Goal: Task Accomplishment & Management: Use online tool/utility

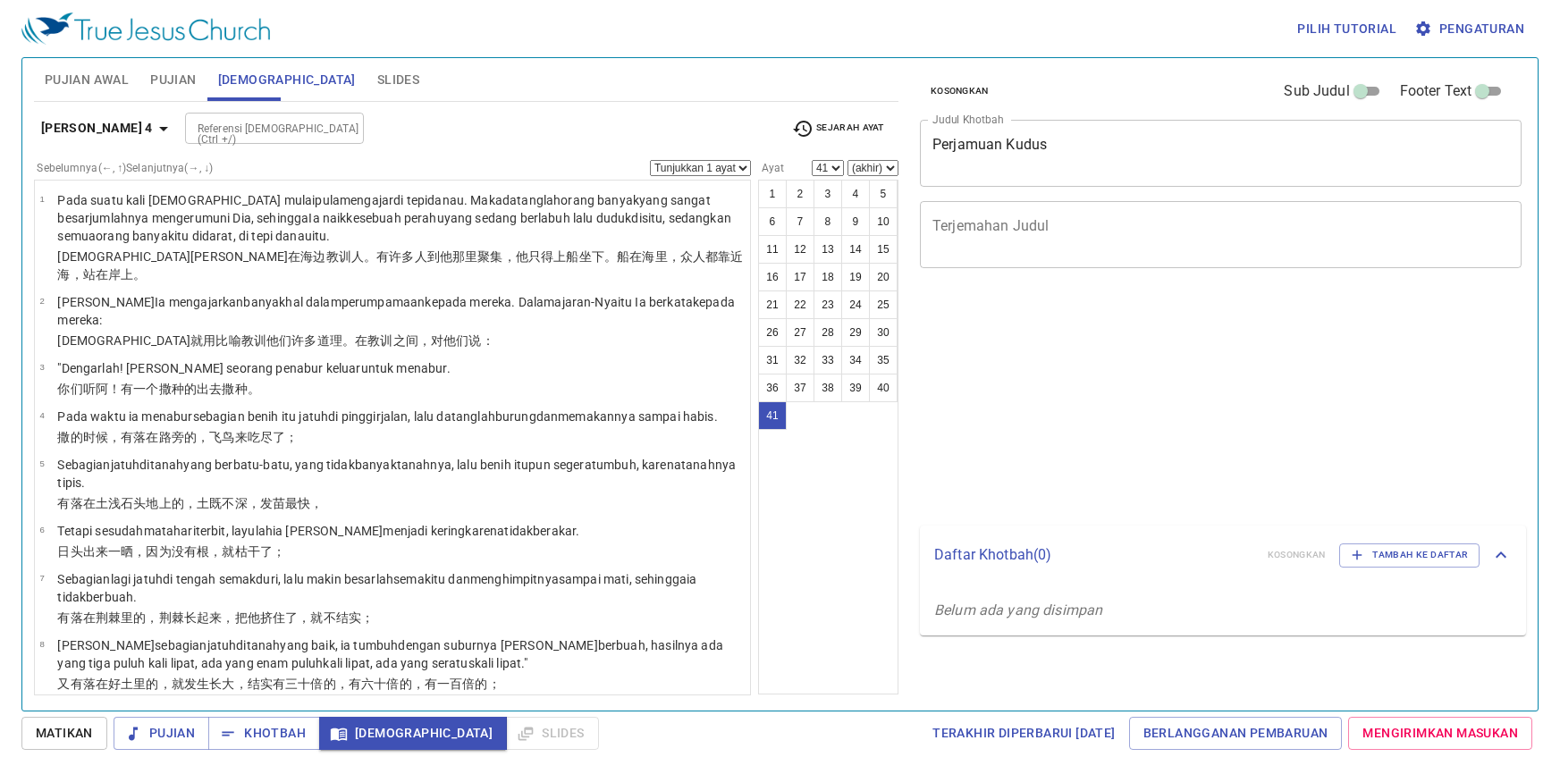
select select "41"
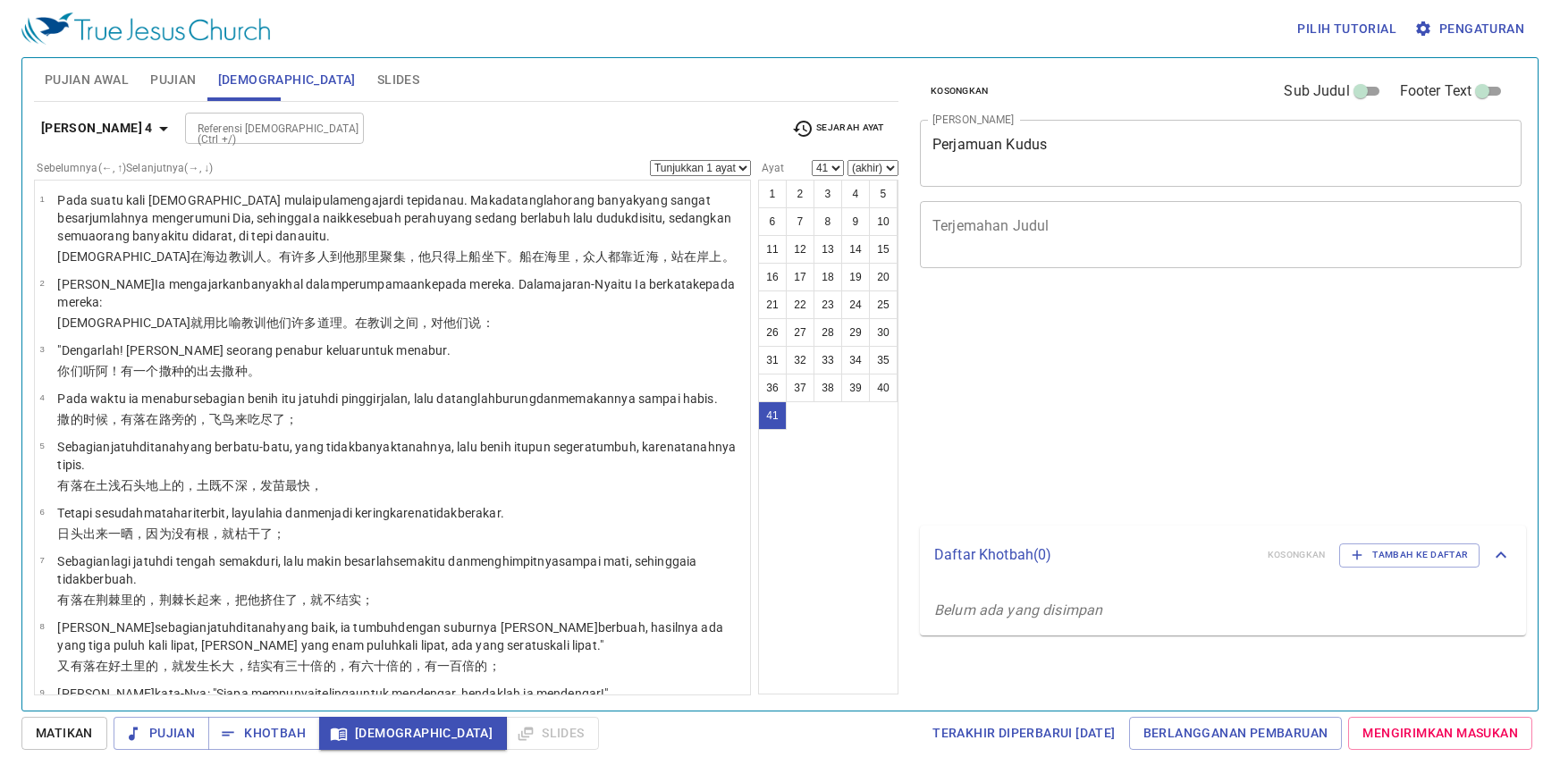
select select "41"
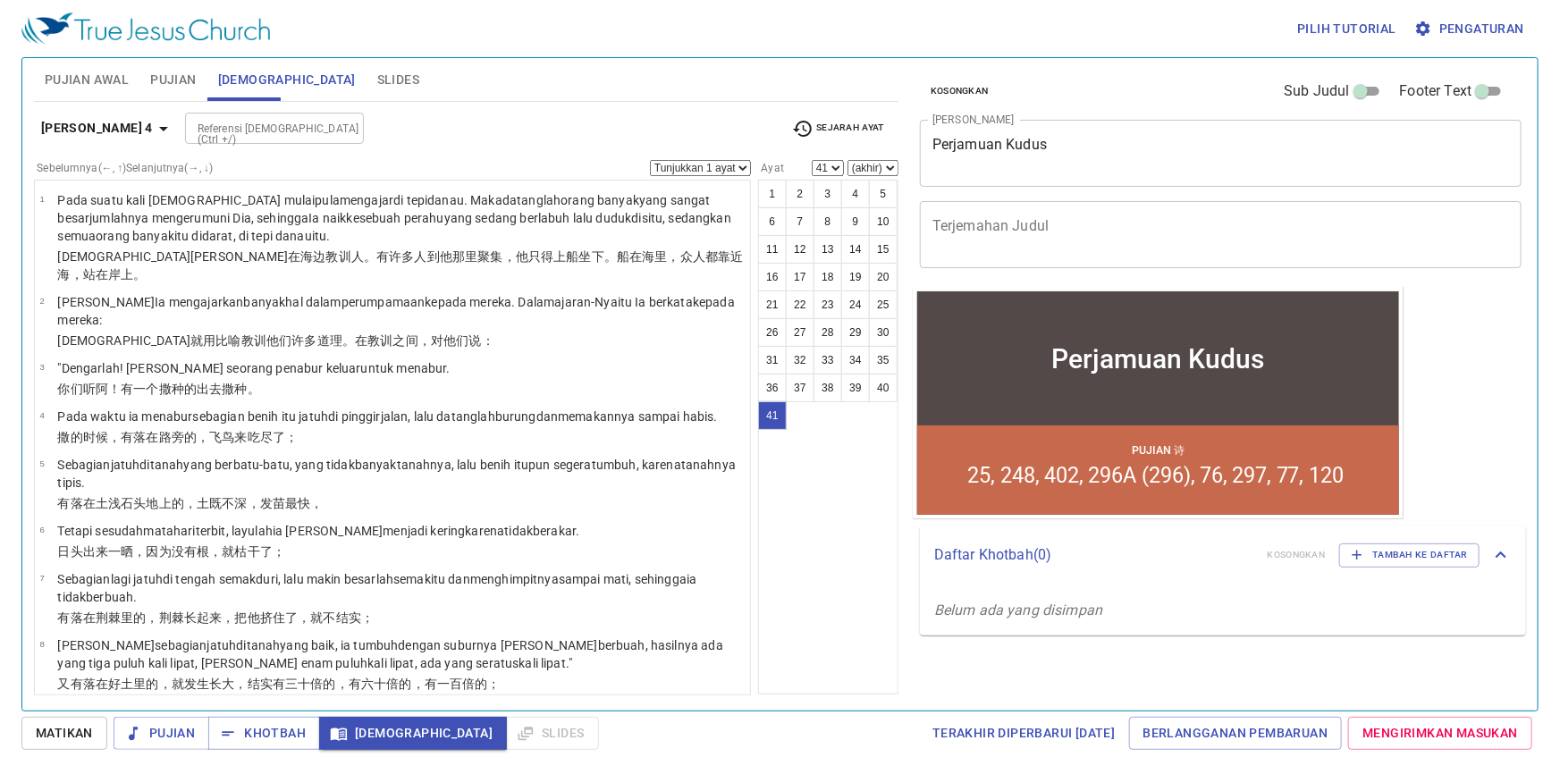
scroll to position [1999, 0]
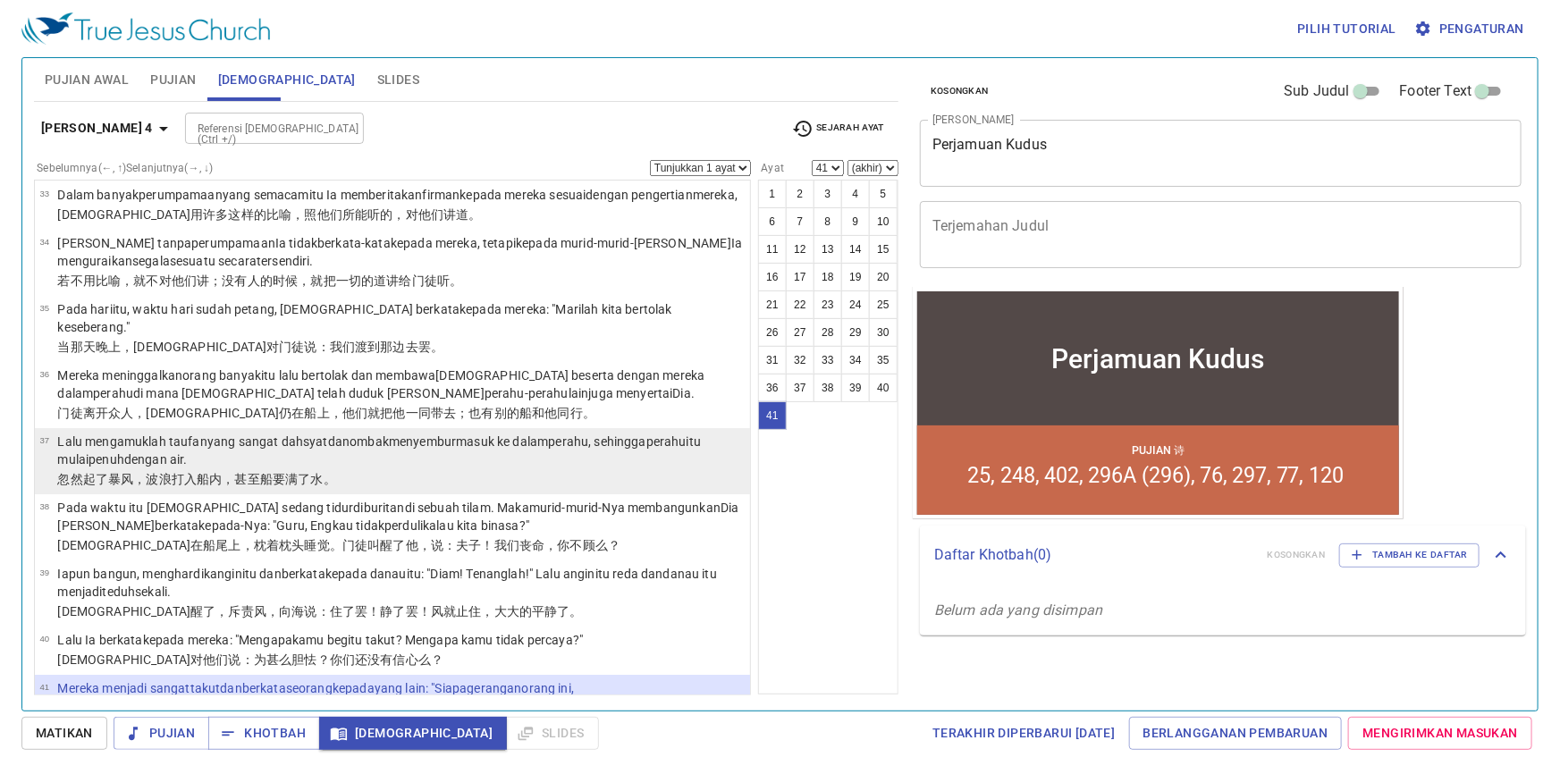
click at [349, 433] on p "Lalu mengamuklah taufan yang sangat dahsyat dan ombak menyembur masuk ke dalam …" at bounding box center [401, 451] width 688 height 36
select select "37"
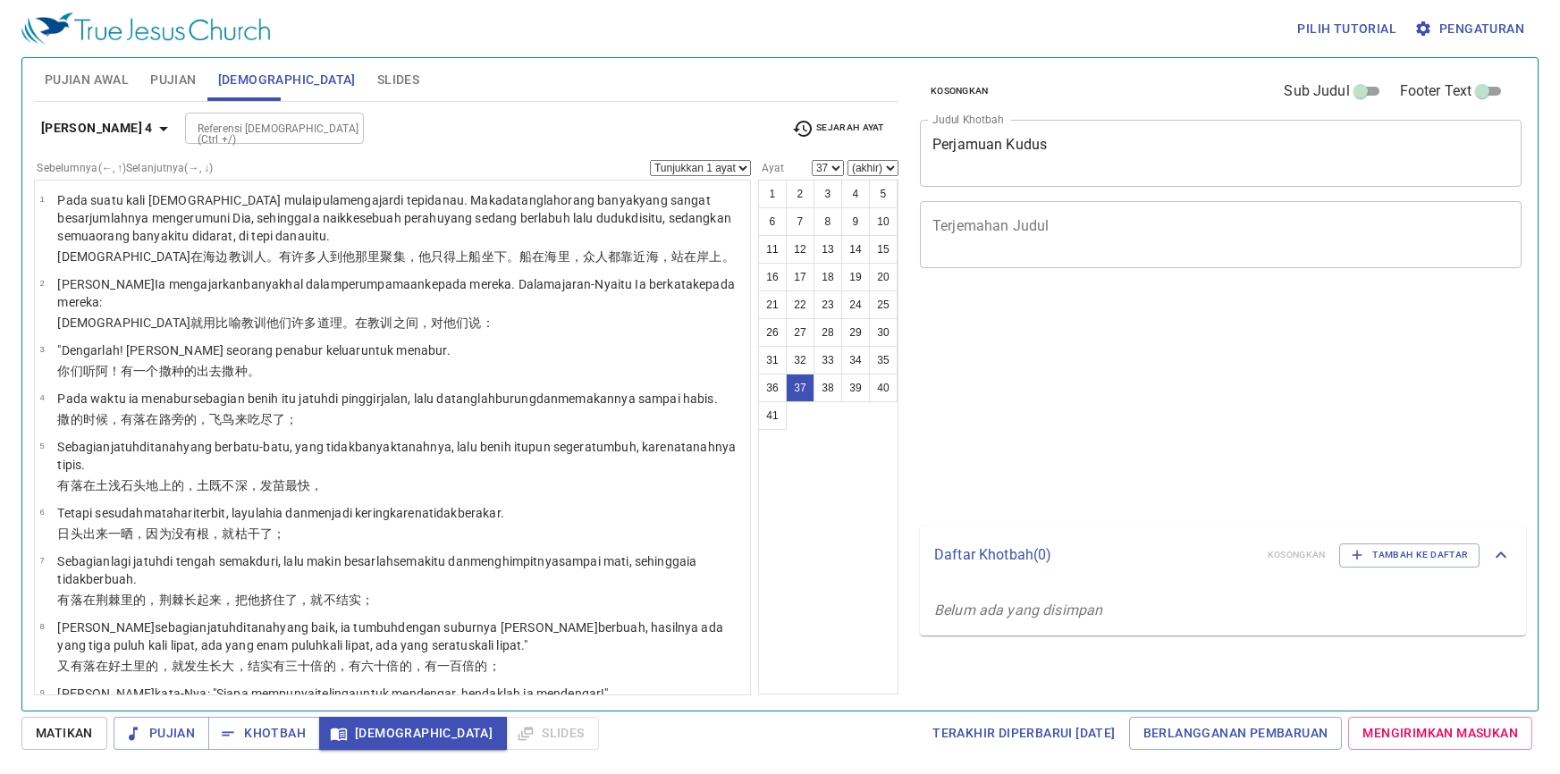
select select "37"
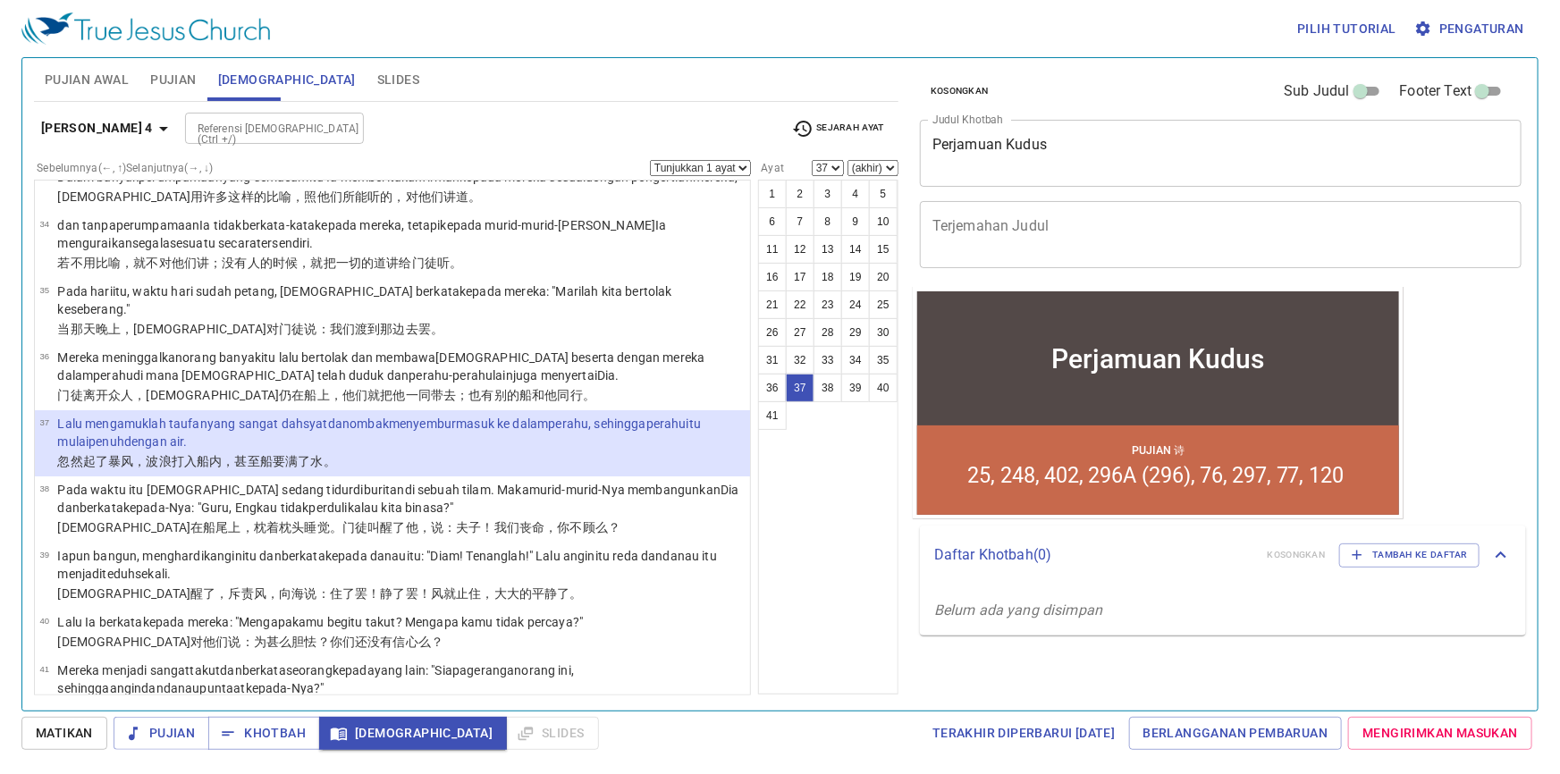
scroll to position [1999, 0]
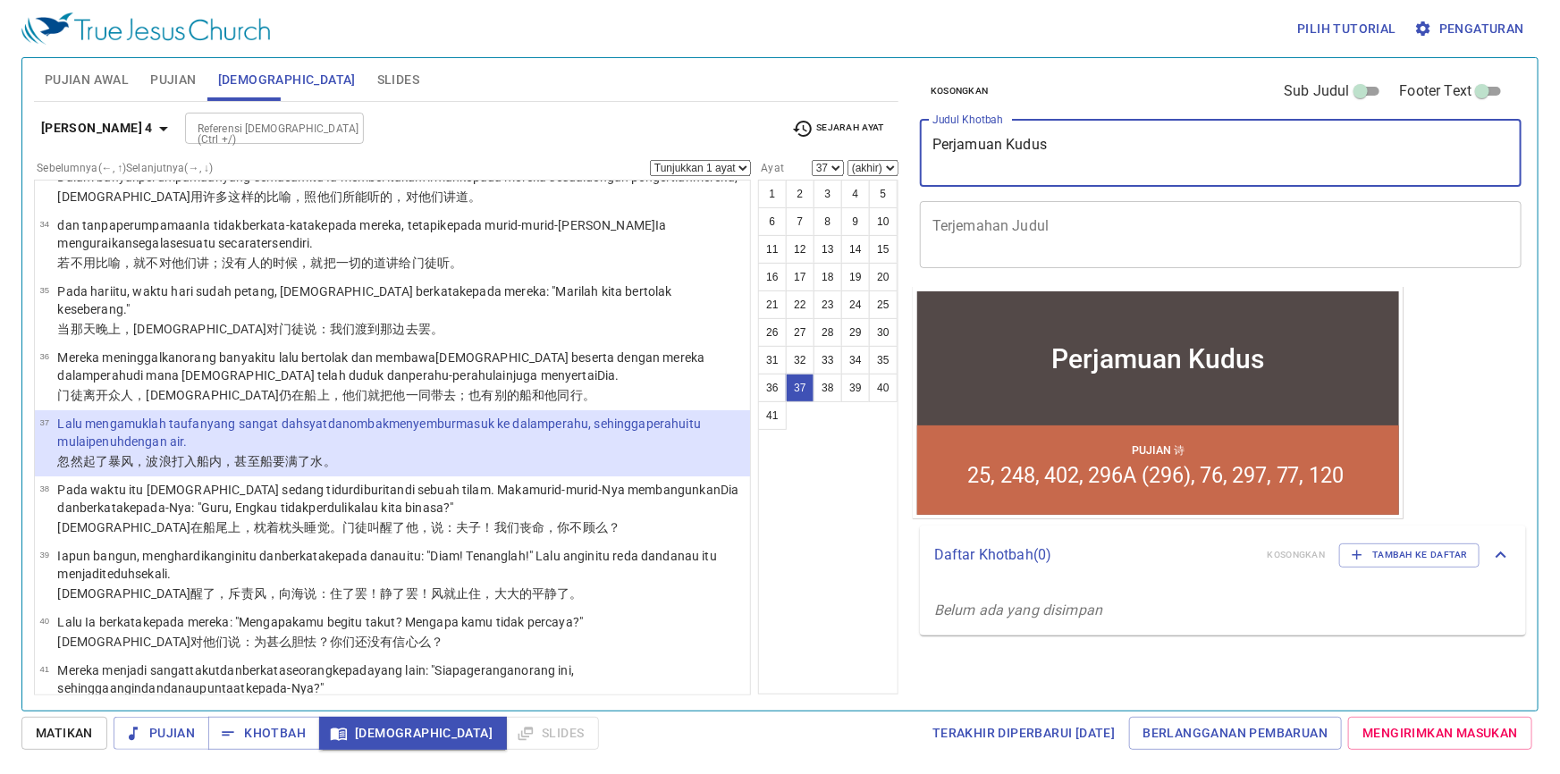
drag, startPoint x: 1063, startPoint y: 147, endPoint x: 790, endPoint y: 170, distance: 274.6
click at [790, 170] on div "Pujian Awal Pujian Alkitab Slides Pencarian kidung rohani Pencarian kidung roha…" at bounding box center [780, 377] width 1507 height 653
type textarea "SU"
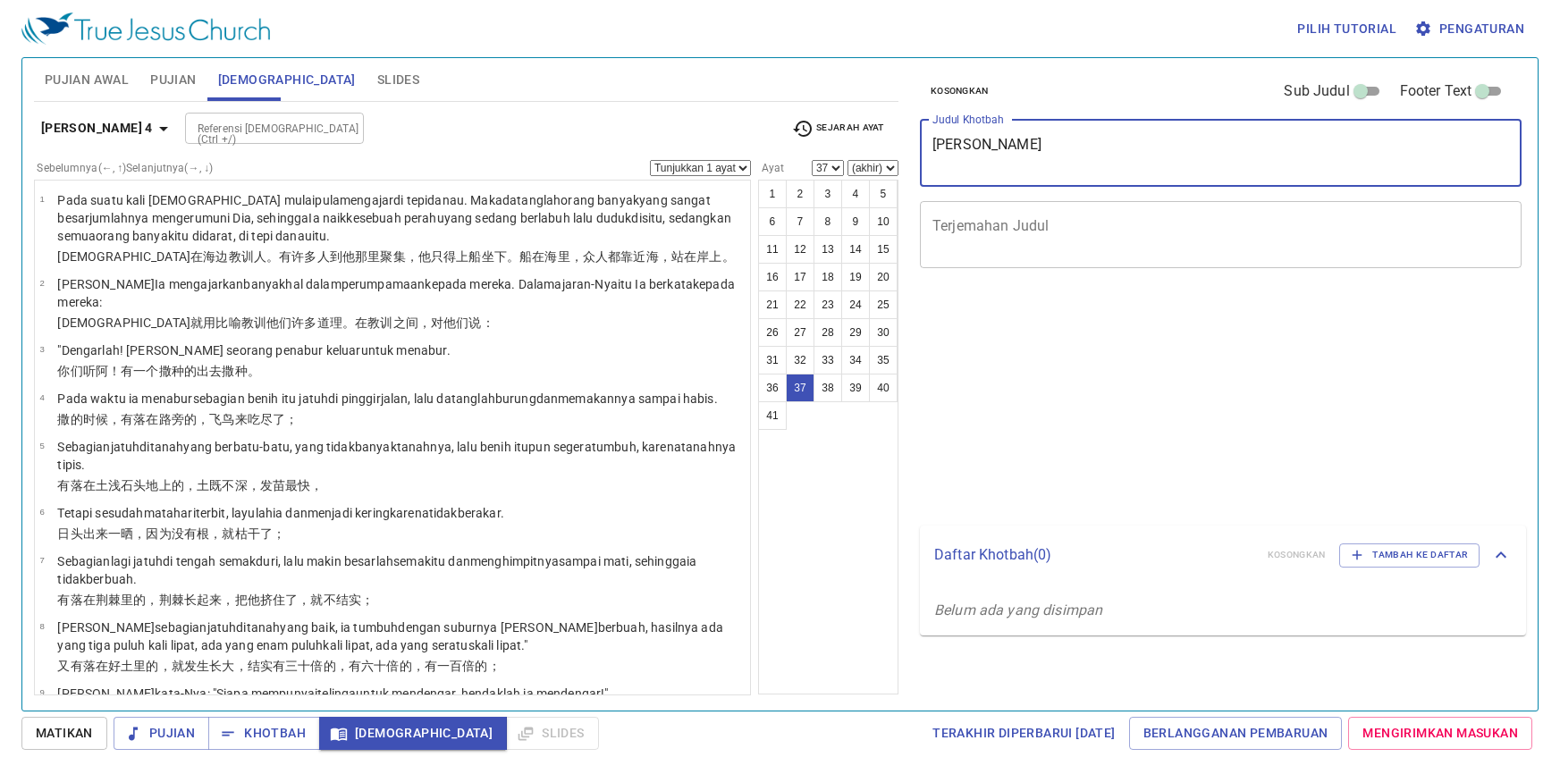
select select "37"
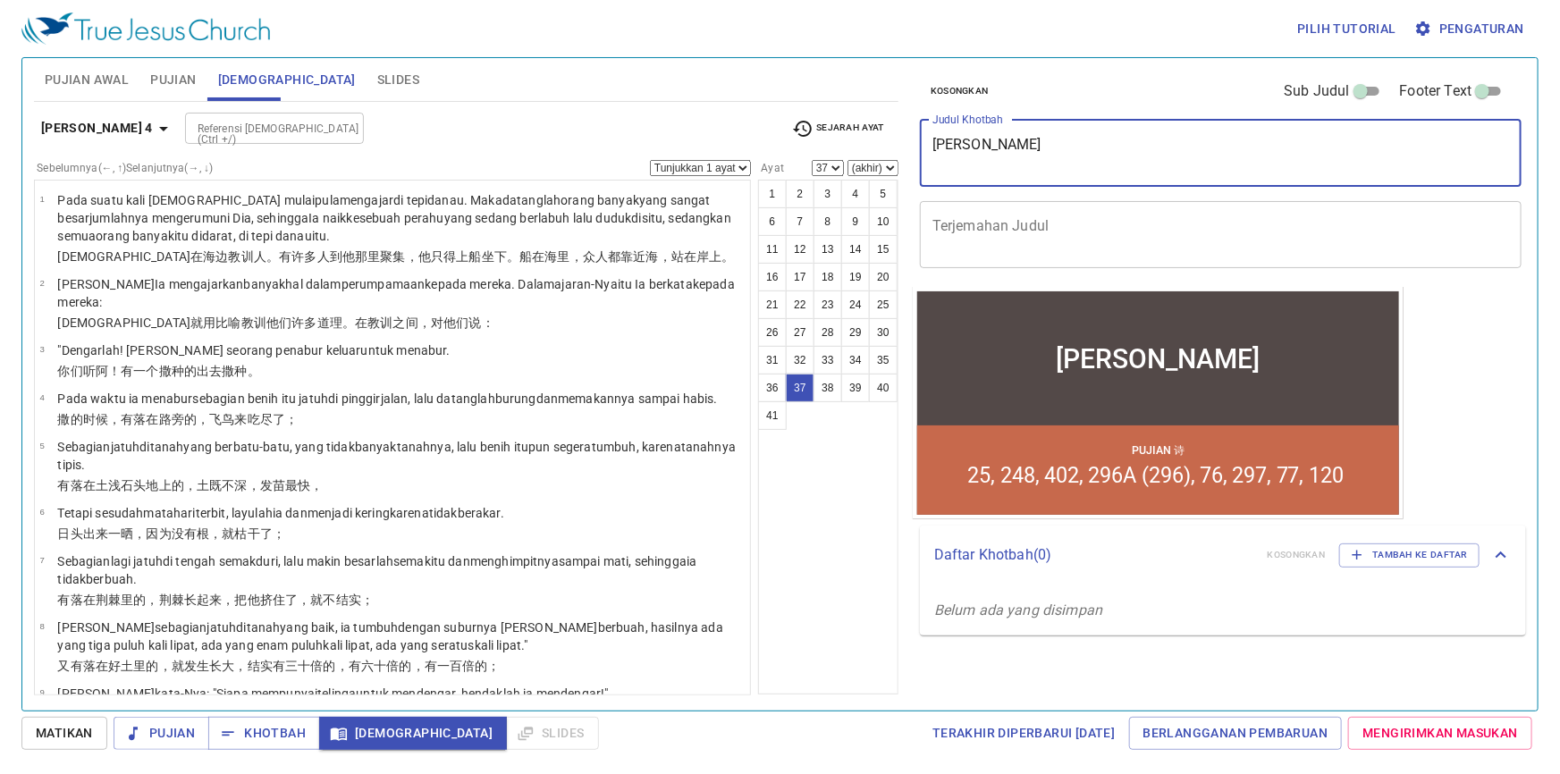
scroll to position [1999, 0]
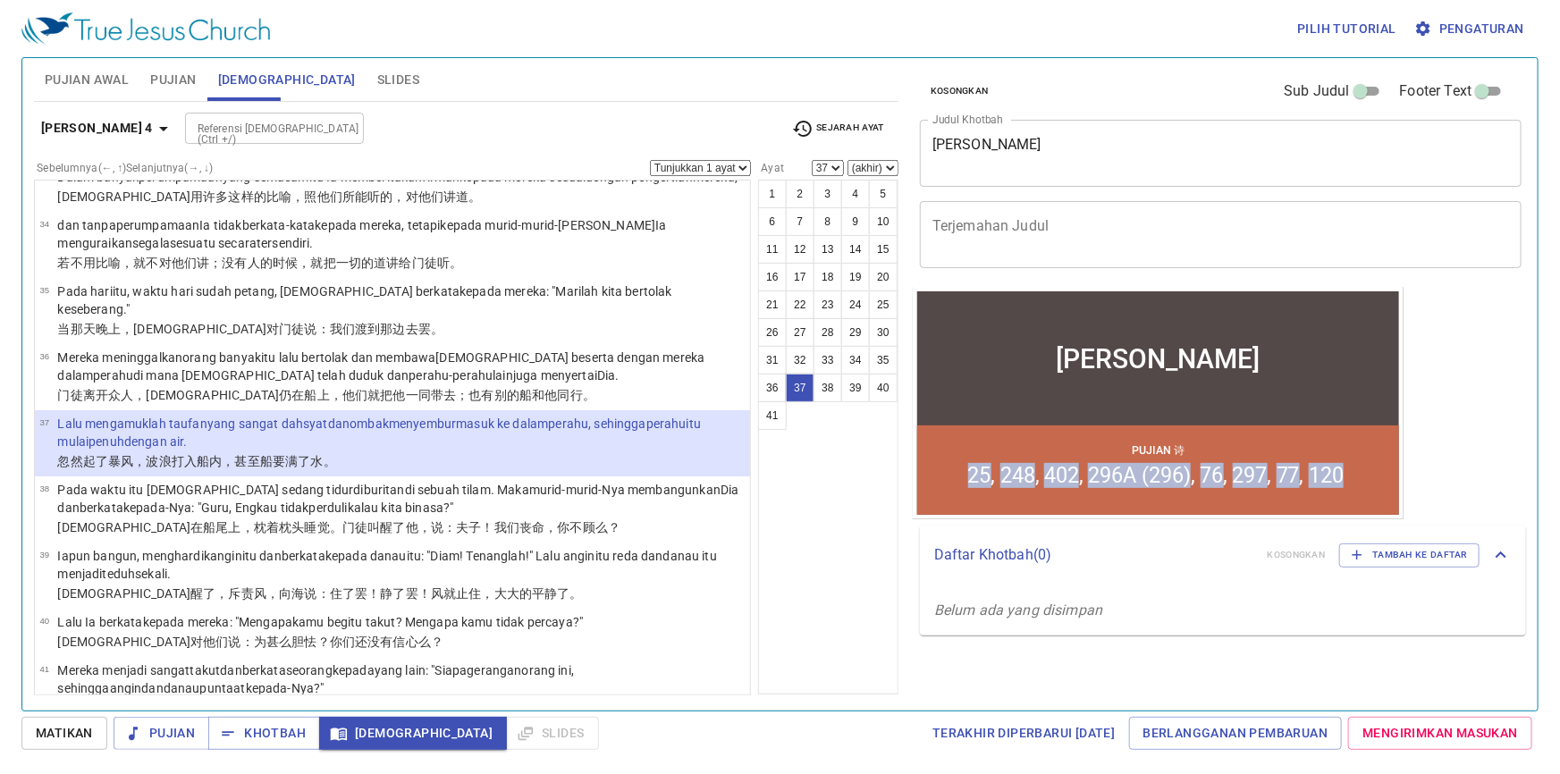
drag, startPoint x: 1340, startPoint y: 472, endPoint x: 971, endPoint y: 478, distance: 369.3
click at [971, 478] on ol "25 248 402 296A (296) 76 297 77 120" at bounding box center [1158, 474] width 381 height 25
copy ol "25 248 402 296A (296) 76 297 77 120"
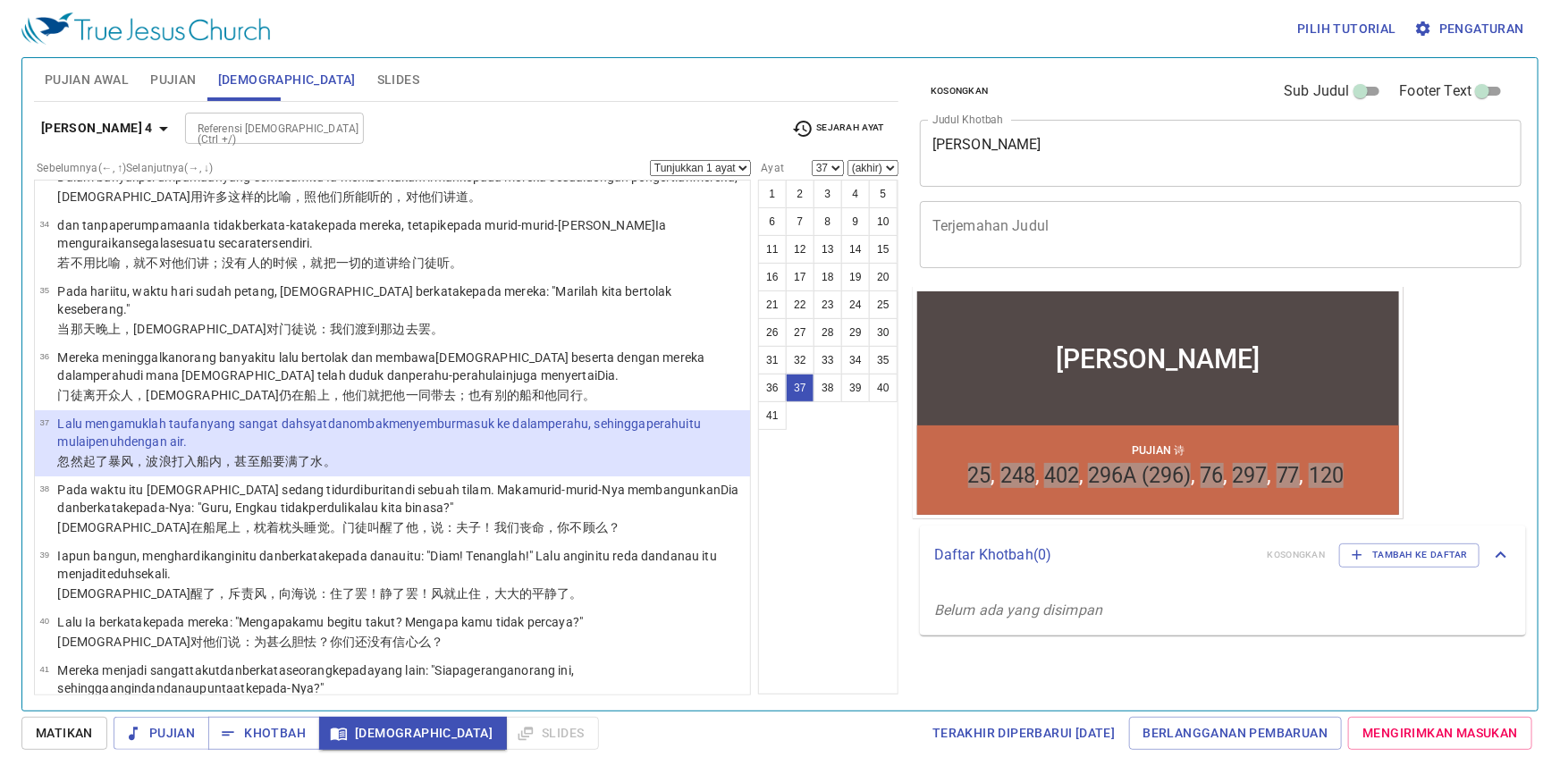
click at [1142, 554] on p "Daftar Khotbah ( 0 )" at bounding box center [1093, 555] width 319 height 21
click at [1424, 407] on div "Kosongkan Sub Judul Footer Text Judul Khotbah Sudah Selesai x Judul Khotbah Ter…" at bounding box center [1220, 377] width 628 height 653
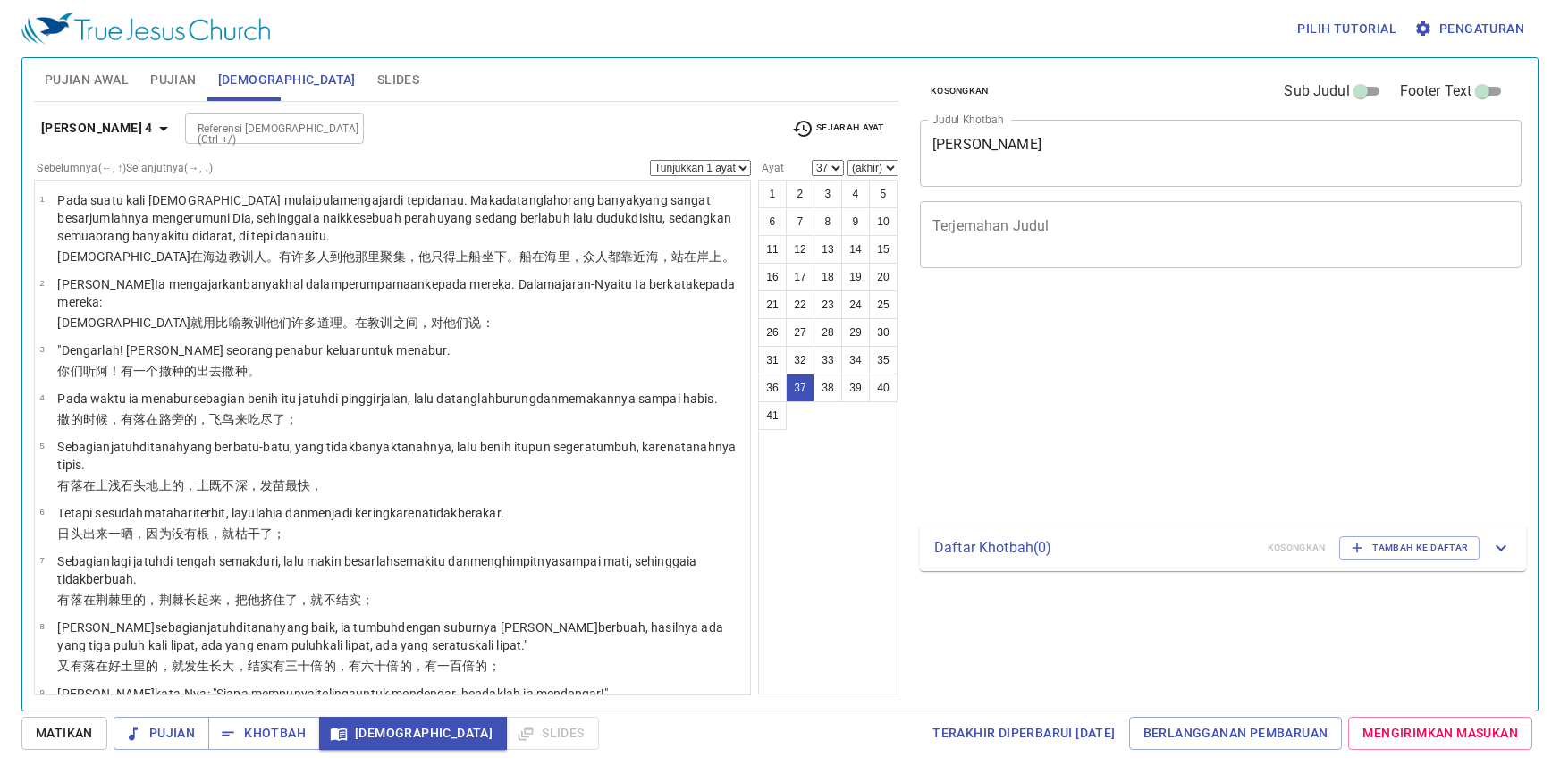
select select "37"
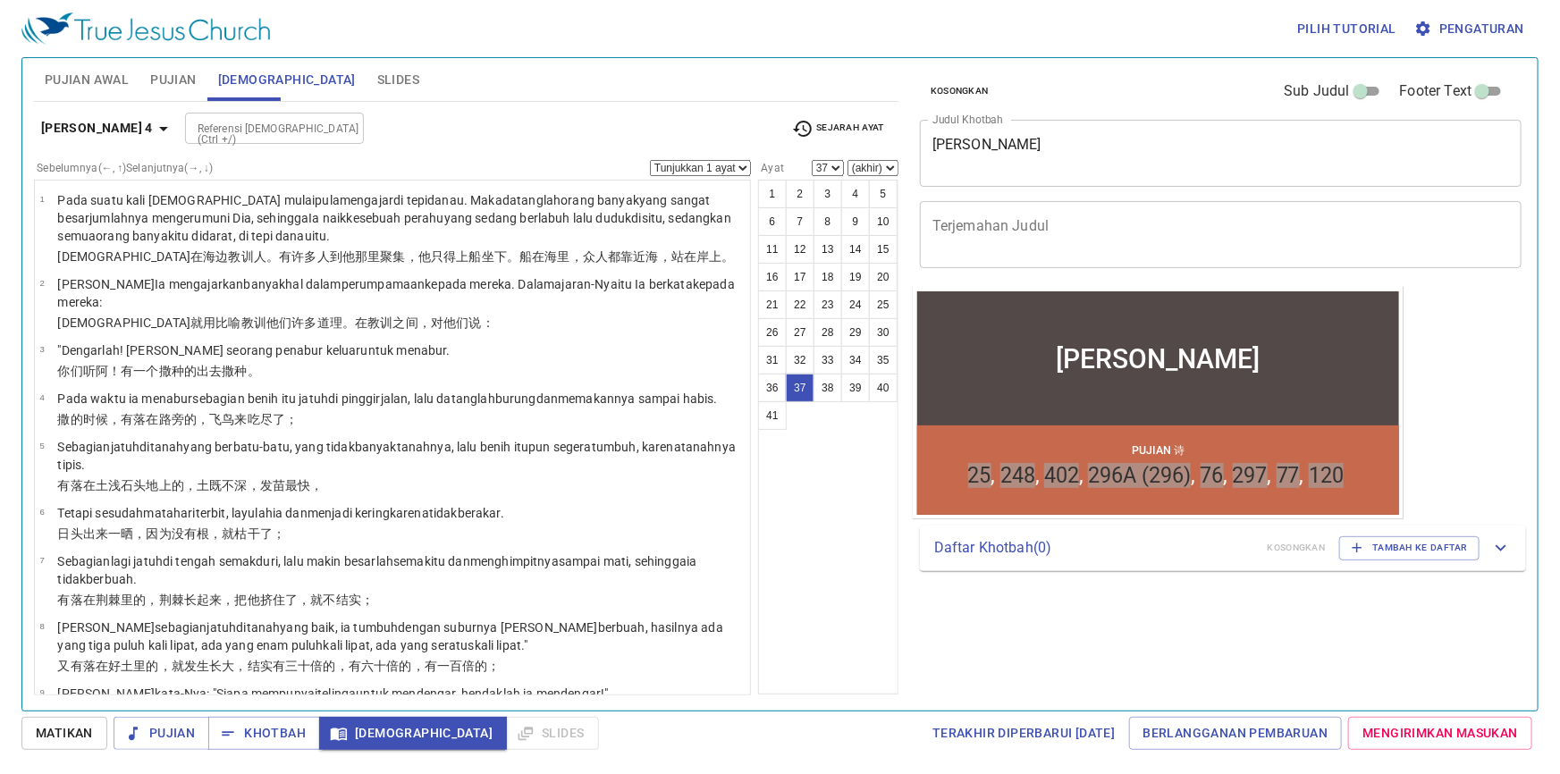
scroll to position [1999, 0]
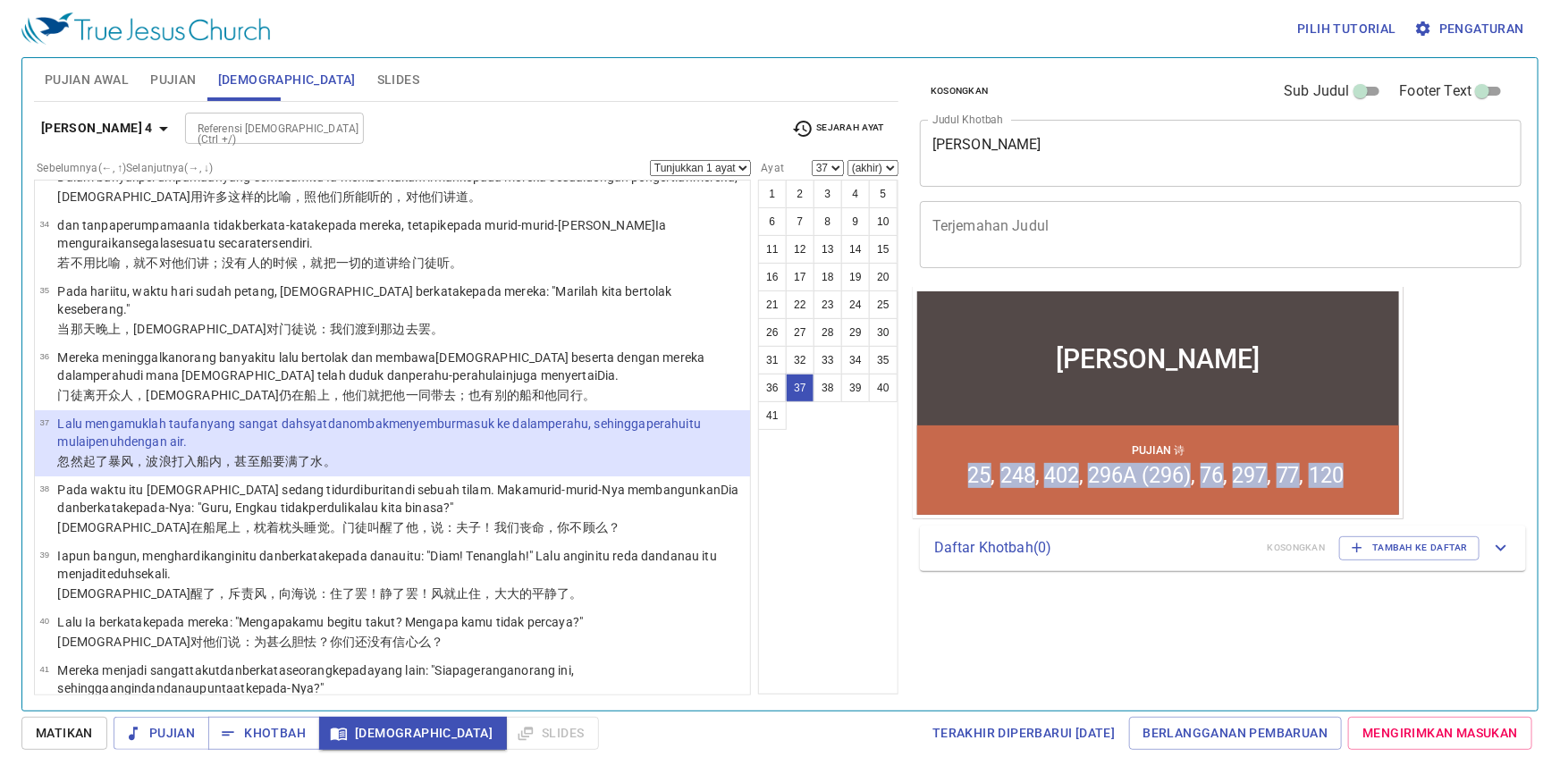
click at [1075, 480] on li "402" at bounding box center [1063, 474] width 39 height 25
drag, startPoint x: 1076, startPoint y: 475, endPoint x: 967, endPoint y: 495, distance: 110.9
click at [968, 493] on div "Pujian 诗 25 248 402 296A (296) 76 297 77 120" at bounding box center [1158, 469] width 482 height 89
copy ol "25 248 402"
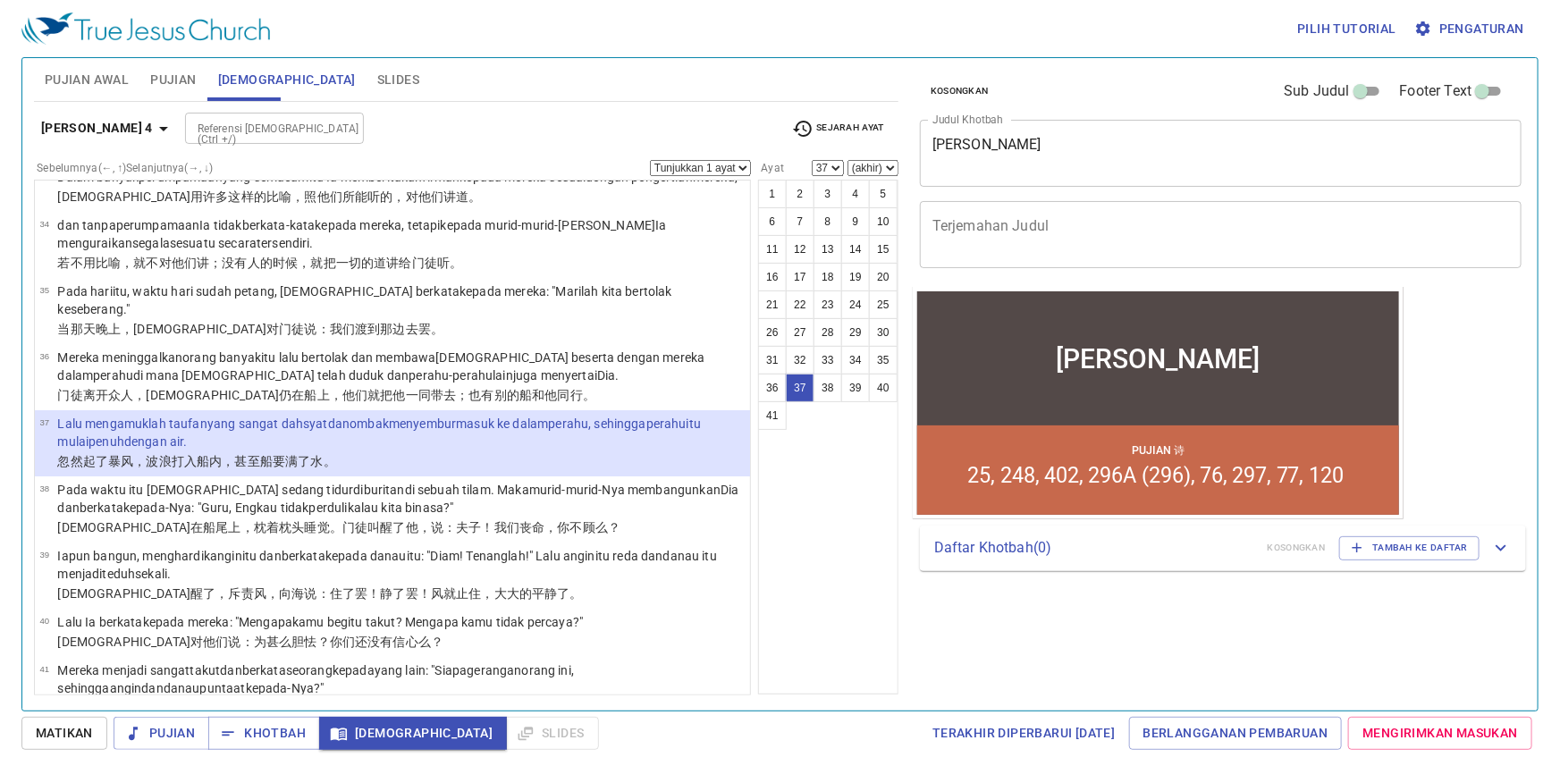
click at [1069, 422] on div at bounding box center [1158, 420] width 482 height 12
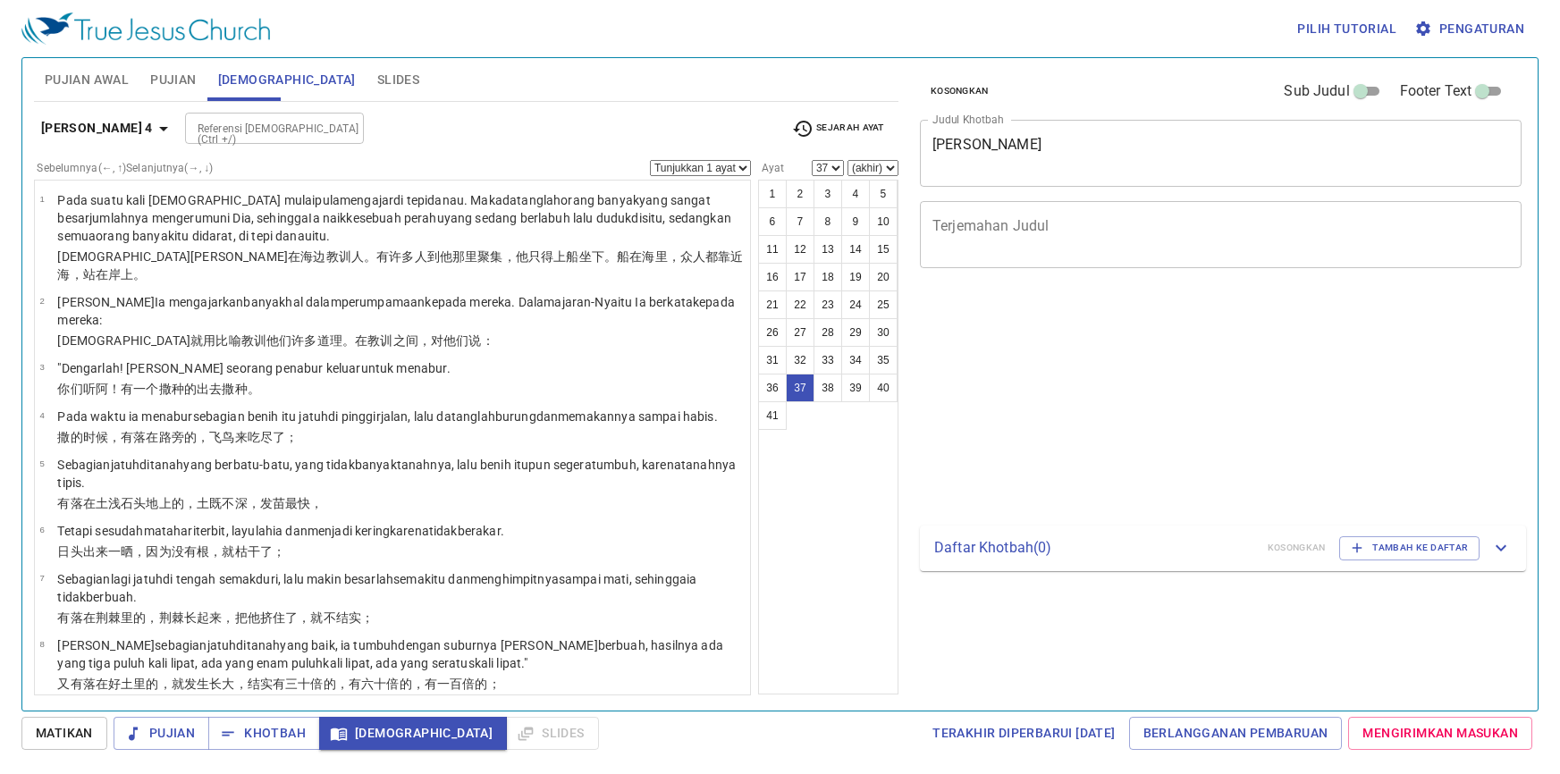
select select "37"
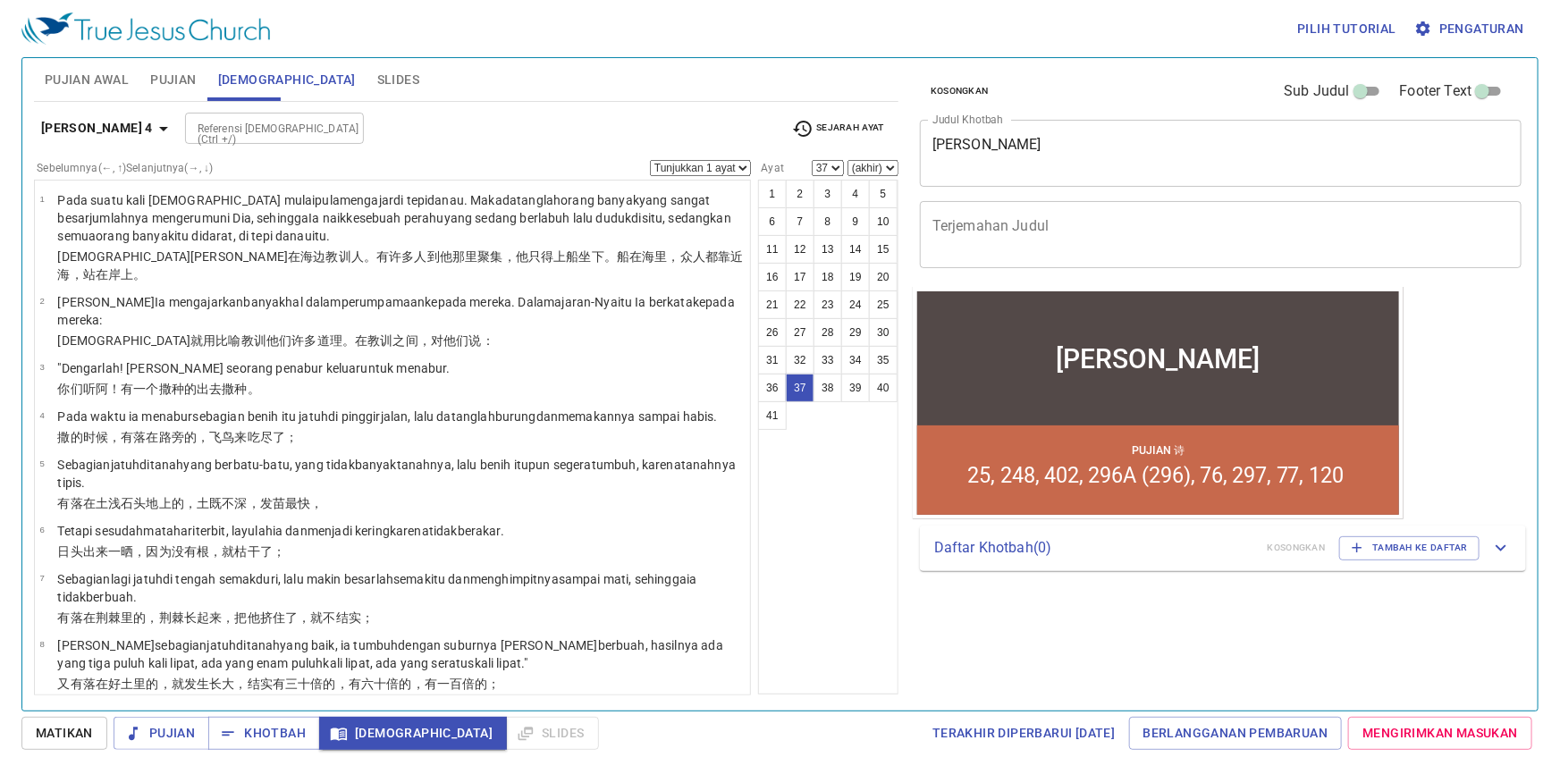
scroll to position [1999, 0]
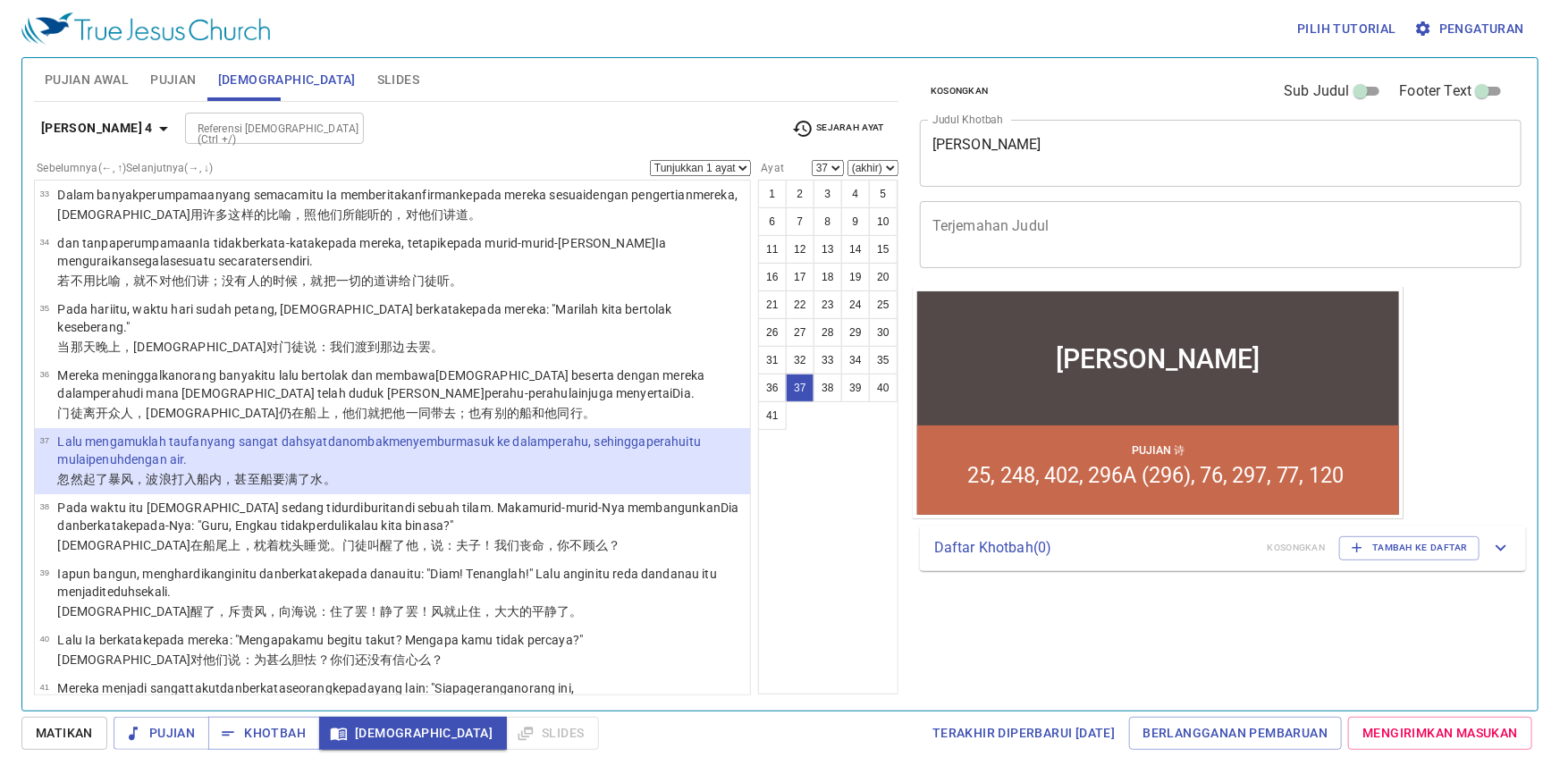
click at [190, 80] on span "Pujian" at bounding box center [173, 80] width 46 height 22
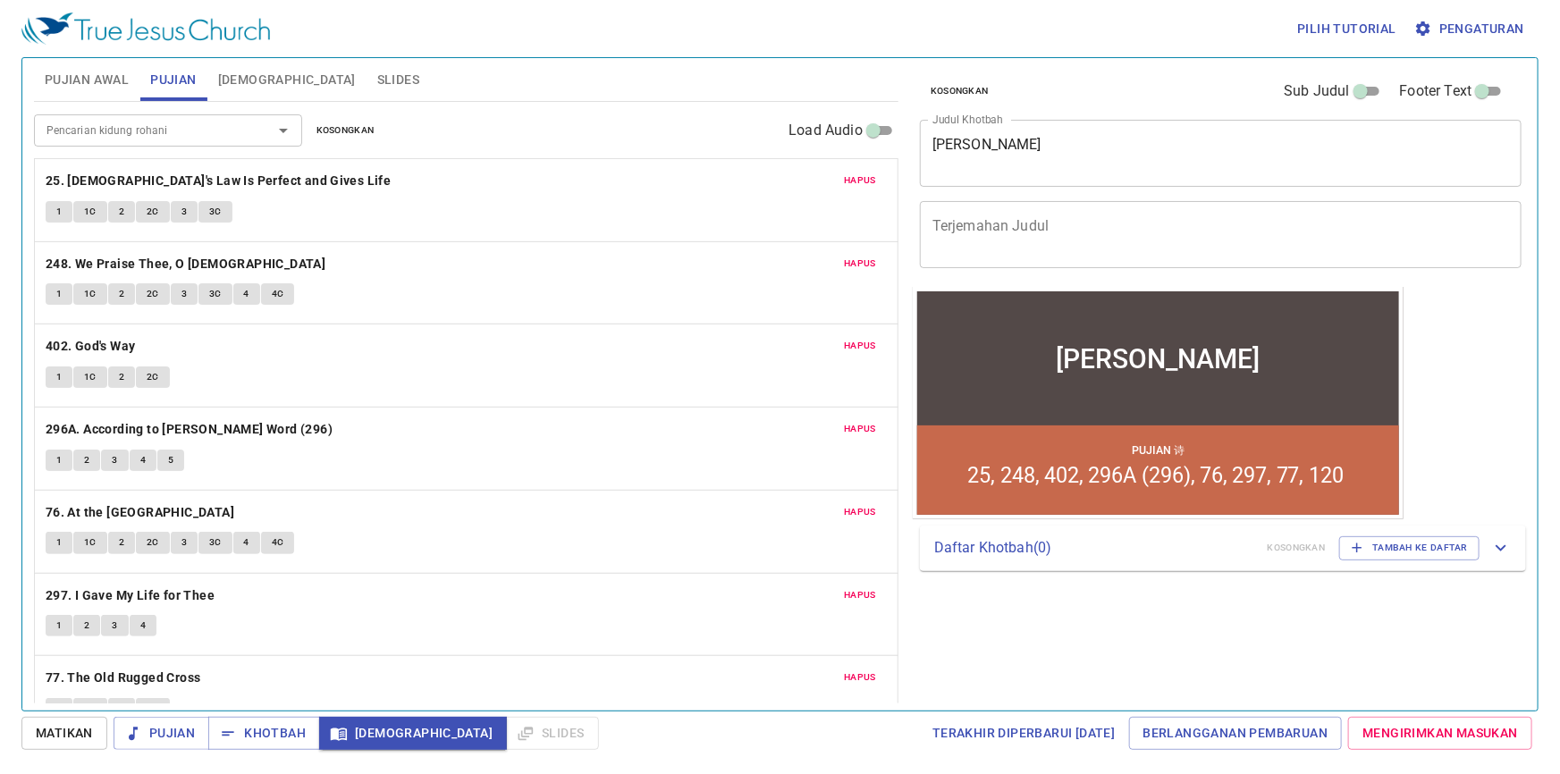
click at [61, 211] on span "1" at bounding box center [58, 212] width 5 height 16
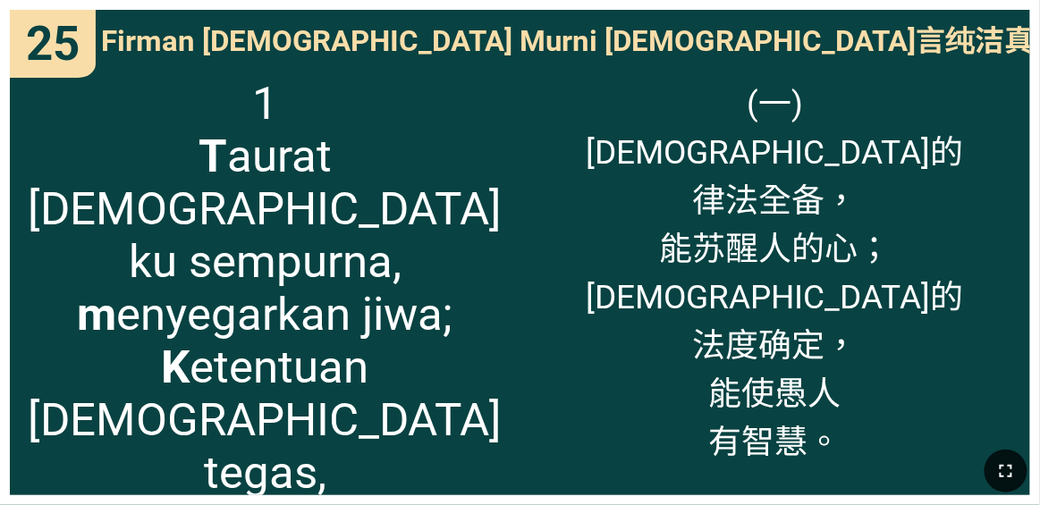
click at [649, 464] on icon "button" at bounding box center [1005, 471] width 21 height 21
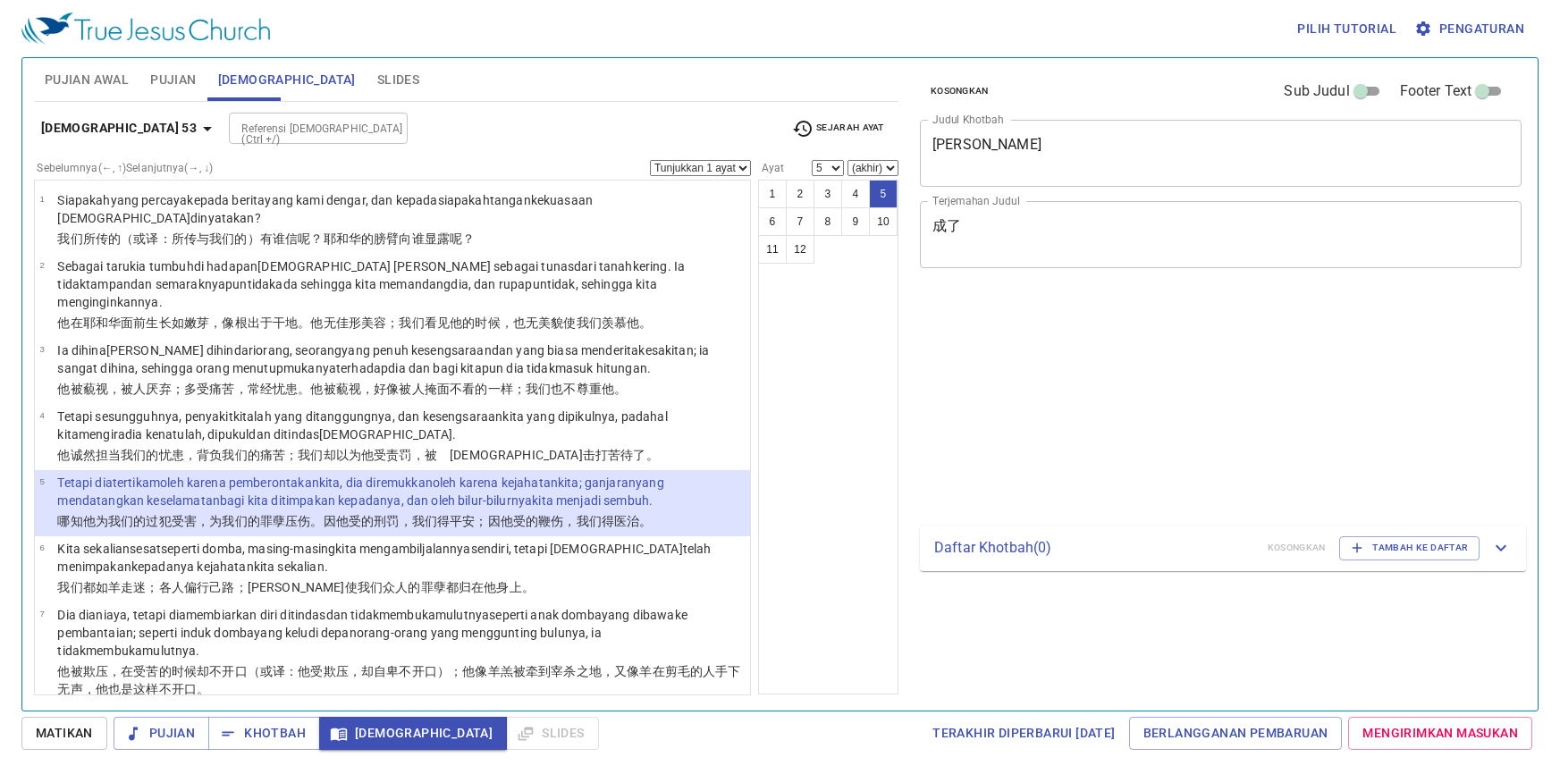
select select "5"
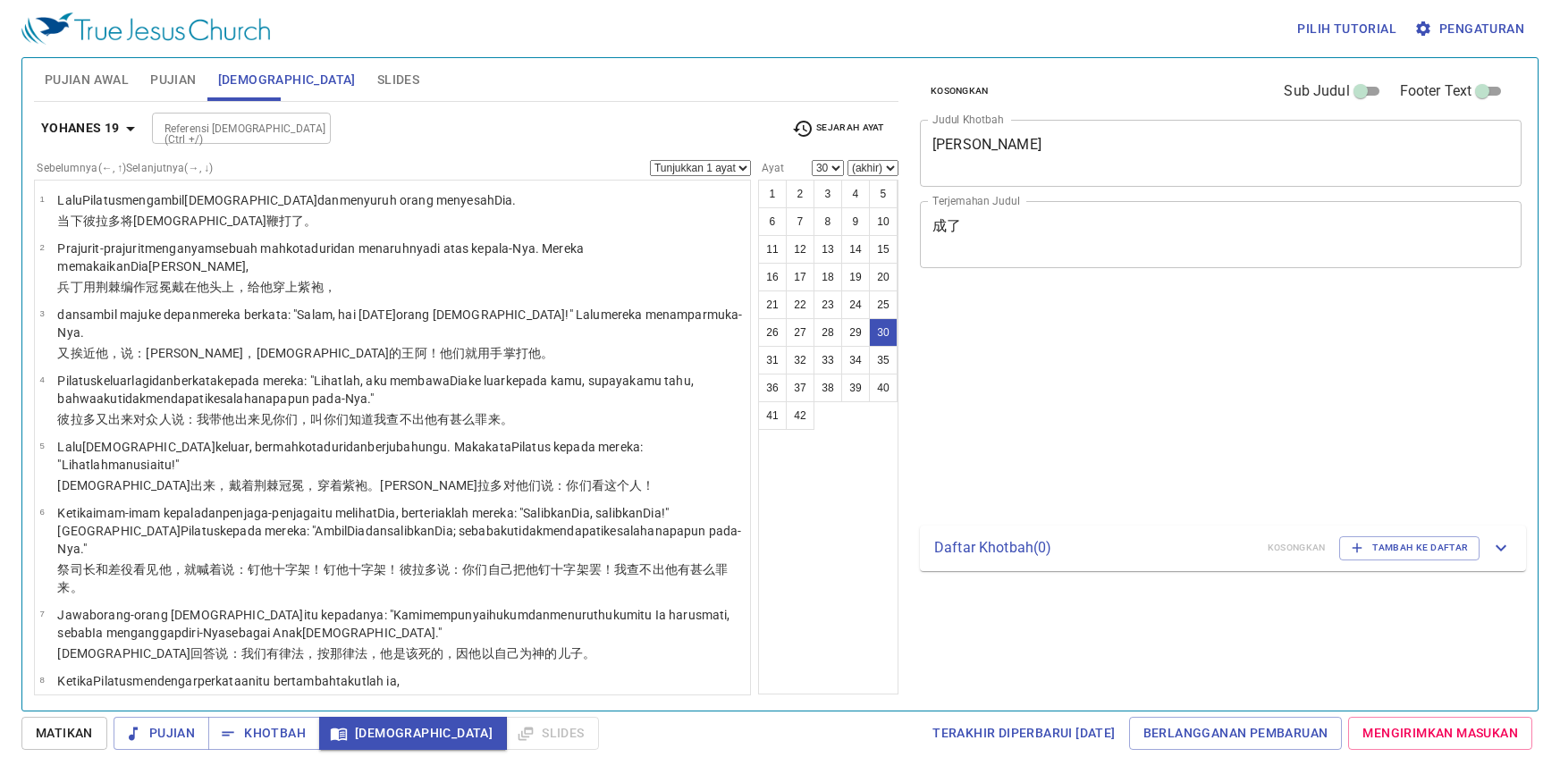
select select "30"
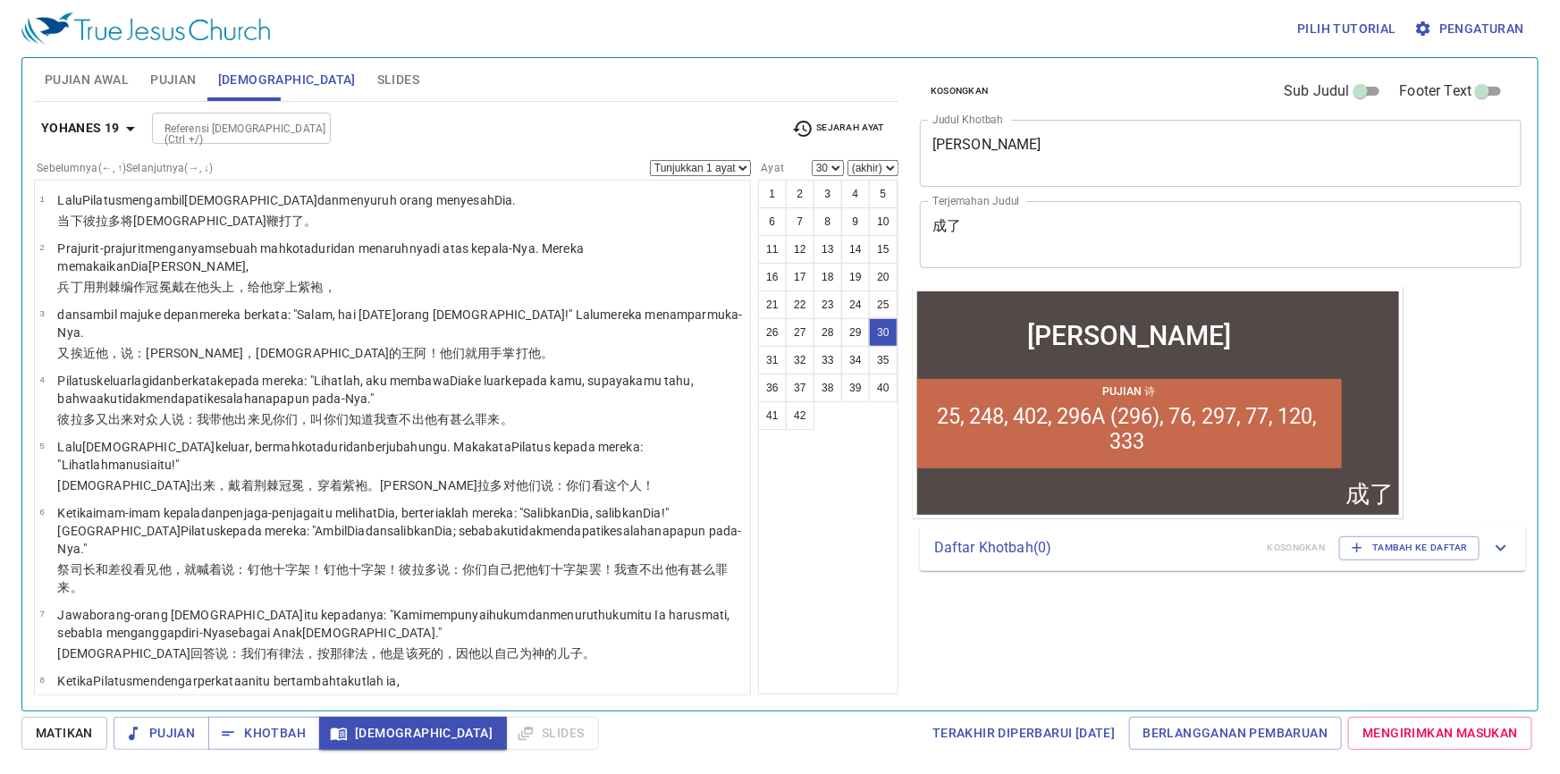
scroll to position [1882, 0]
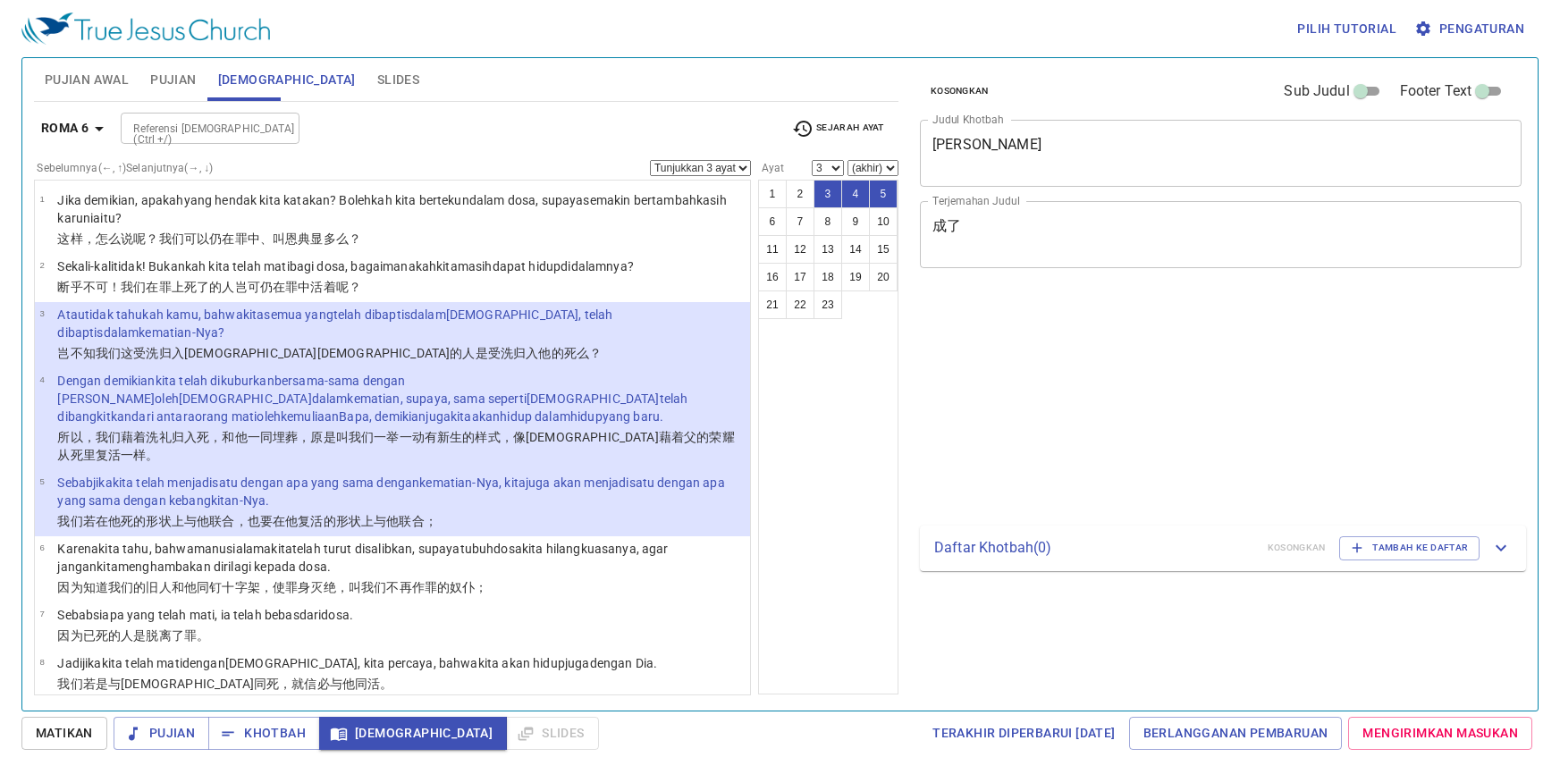
select select "3"
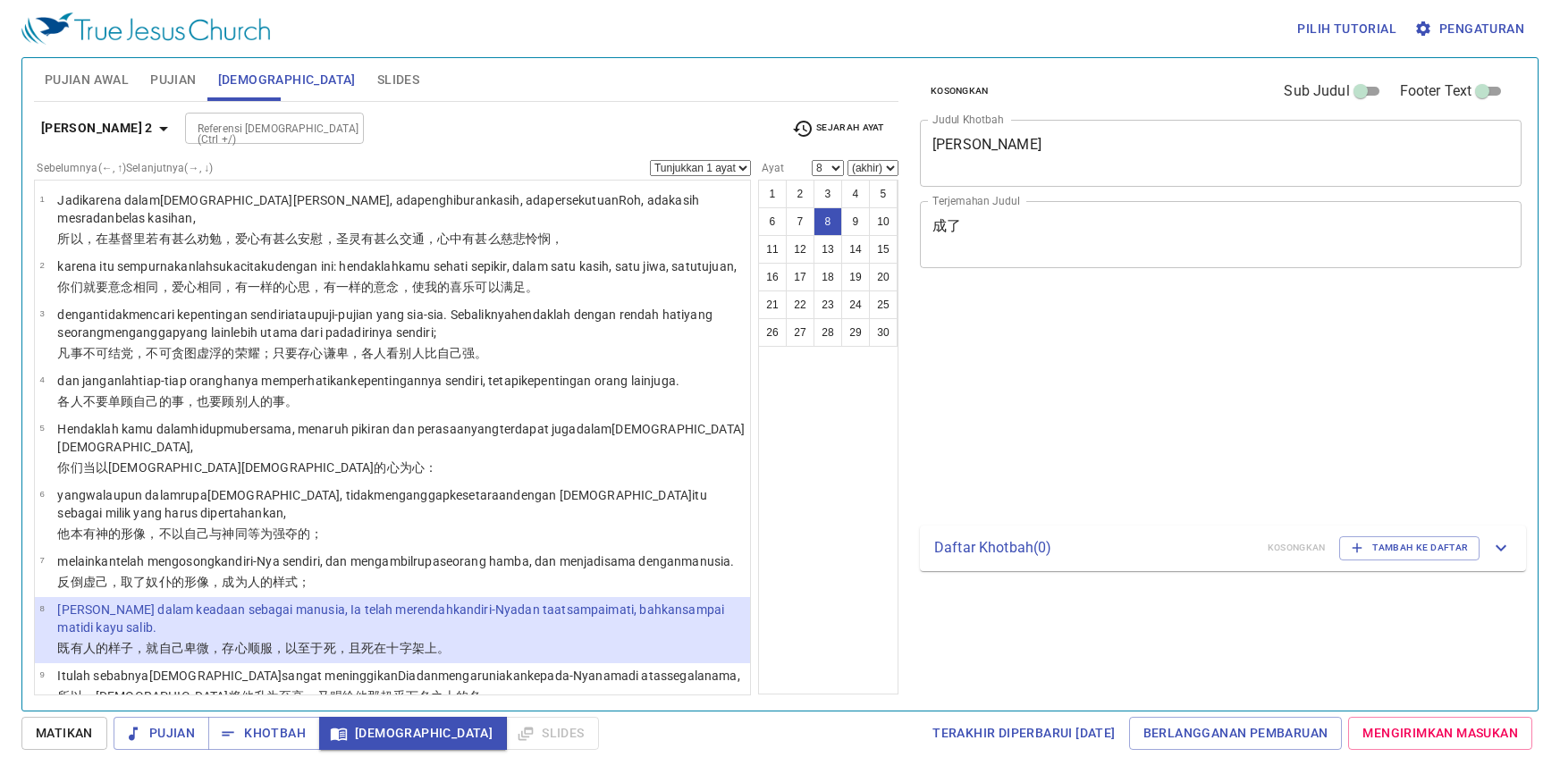
select select "8"
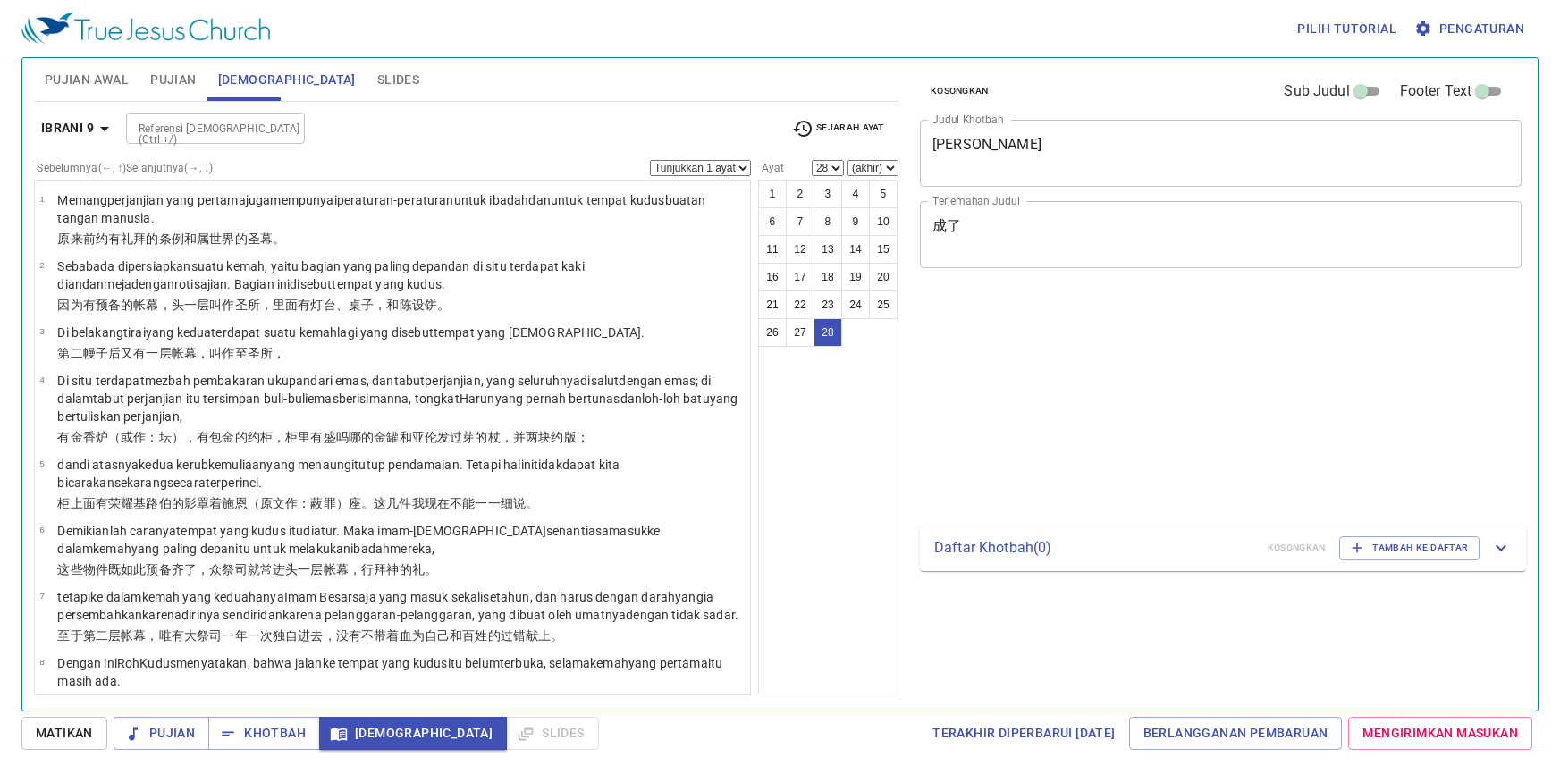
select select "28"
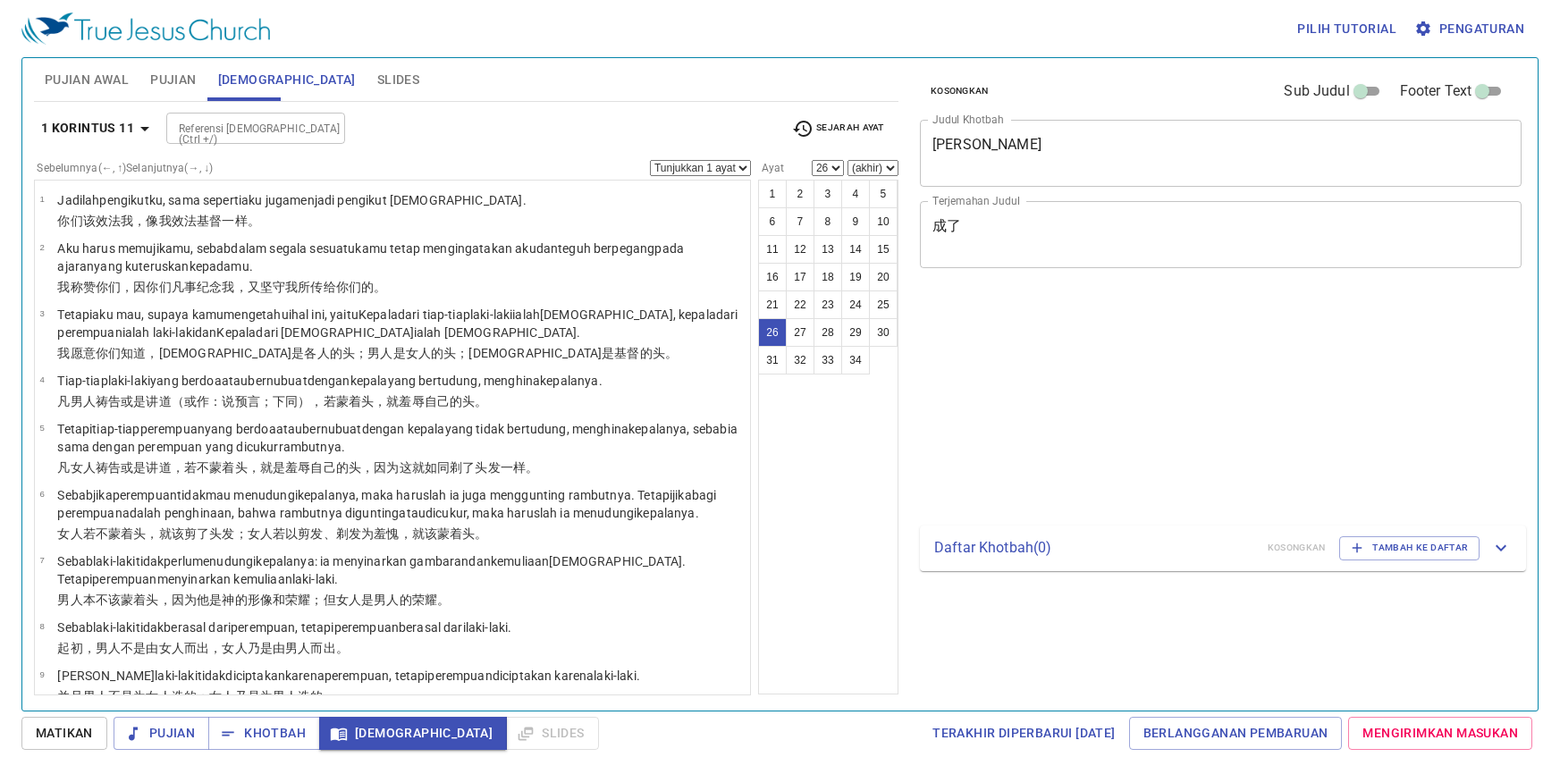
select select "26"
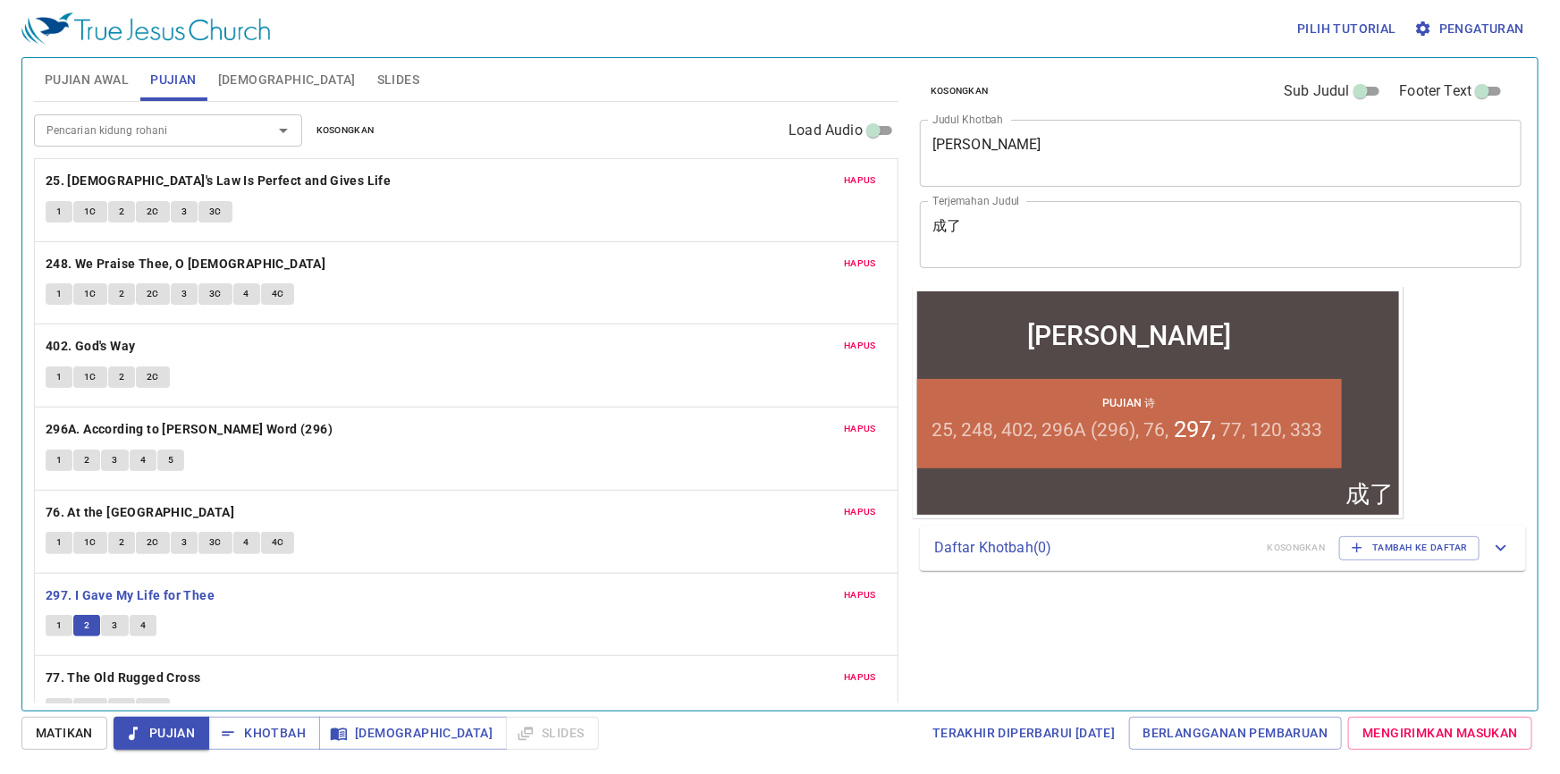
scroll to position [80, 0]
